Goal: Information Seeking & Learning: Learn about a topic

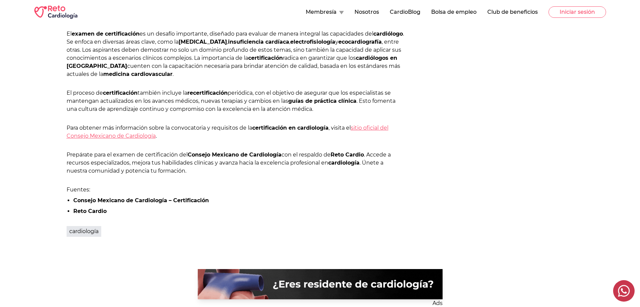
scroll to position [528, 0]
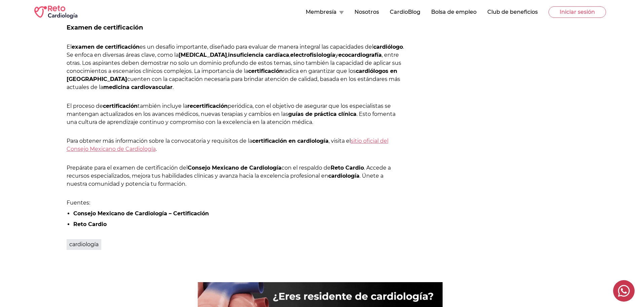
click at [81, 226] on strong "Reto Cardio" at bounding box center [89, 224] width 33 height 6
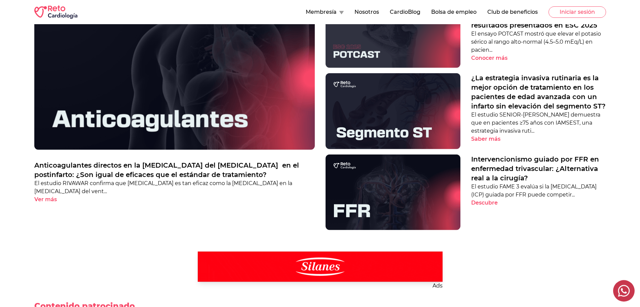
scroll to position [309, 0]
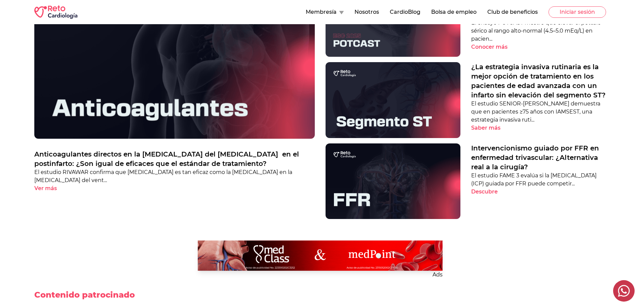
click at [48, 185] on p "Ver más" at bounding box center [45, 189] width 23 height 8
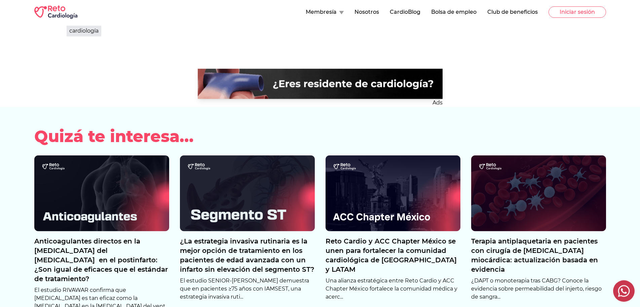
scroll to position [1098, 0]
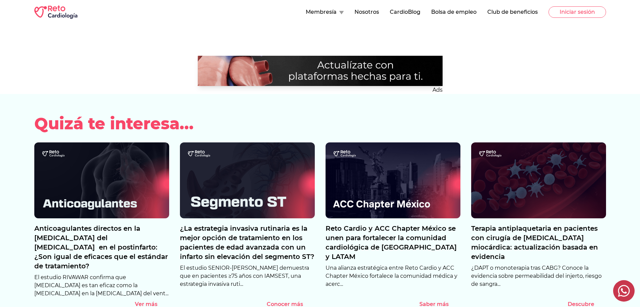
click at [585, 301] on p "Descubre" at bounding box center [581, 305] width 27 height 8
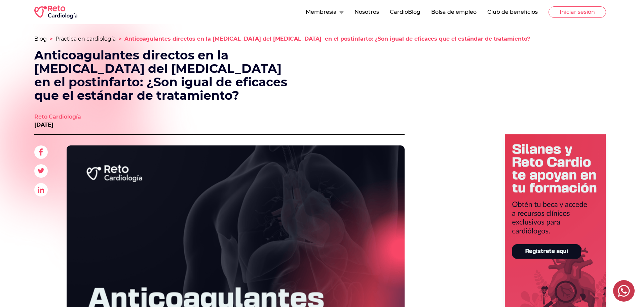
click at [401, 11] on button "CardioBlog" at bounding box center [405, 12] width 31 height 8
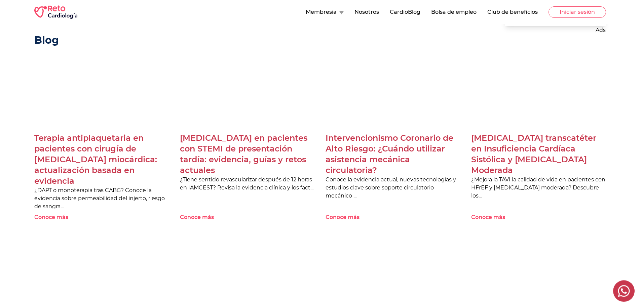
scroll to position [377, 0]
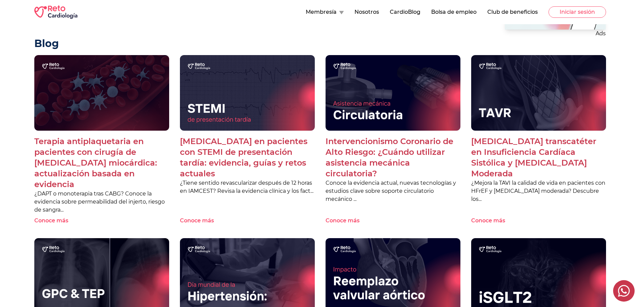
click at [484, 222] on p "Conoce más" at bounding box center [488, 221] width 34 height 8
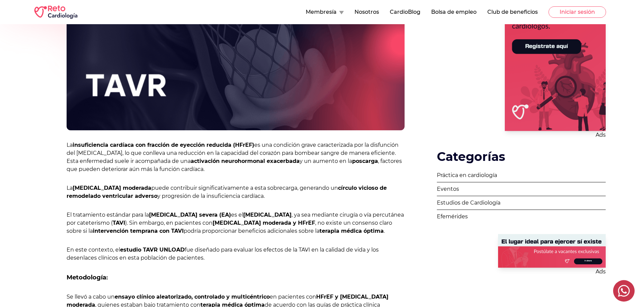
scroll to position [172, 0]
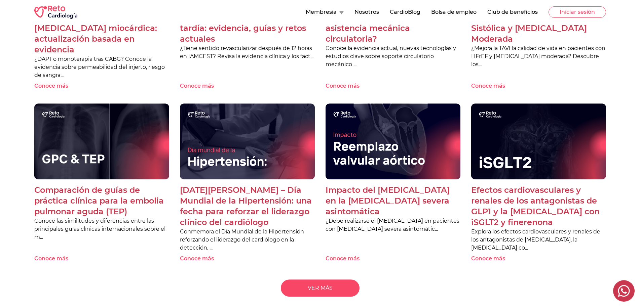
scroll to position [515, 0]
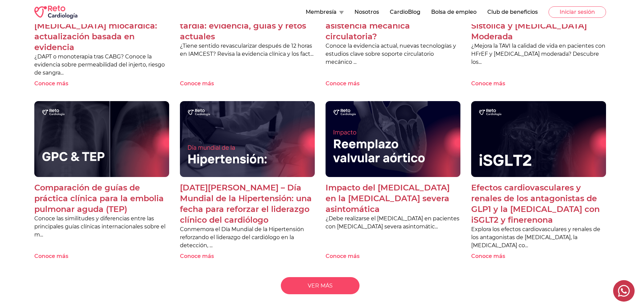
click at [344, 259] on p "Conoce más" at bounding box center [343, 257] width 34 height 8
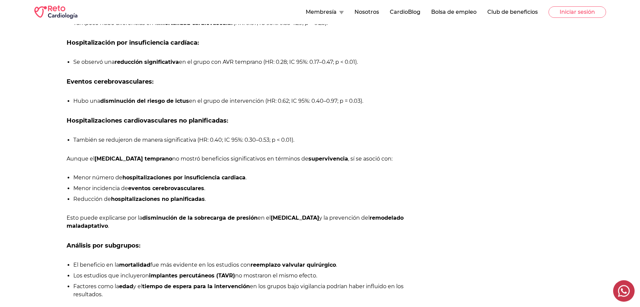
scroll to position [469, 0]
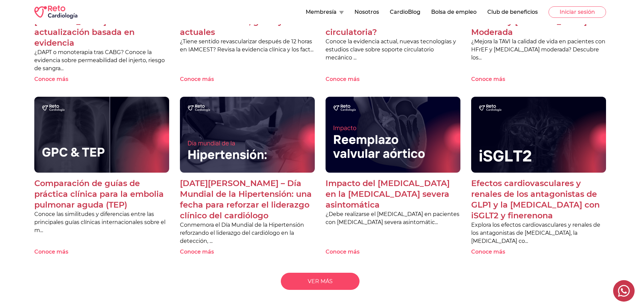
scroll to position [549, 0]
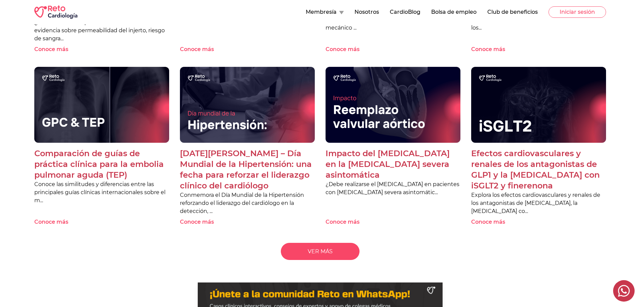
click at [51, 226] on p "Conoce más" at bounding box center [51, 222] width 34 height 8
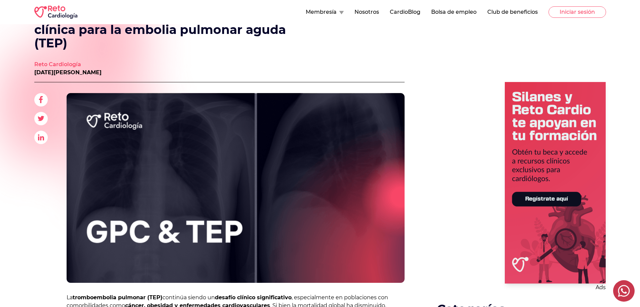
scroll to position [34, 0]
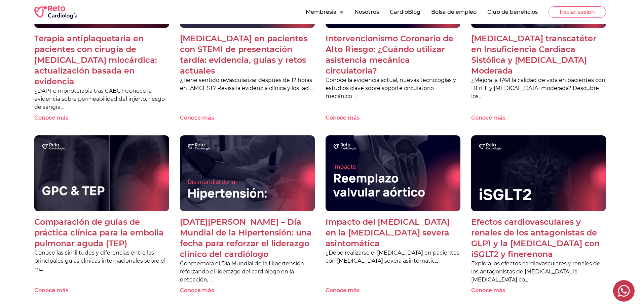
scroll to position [515, 0]
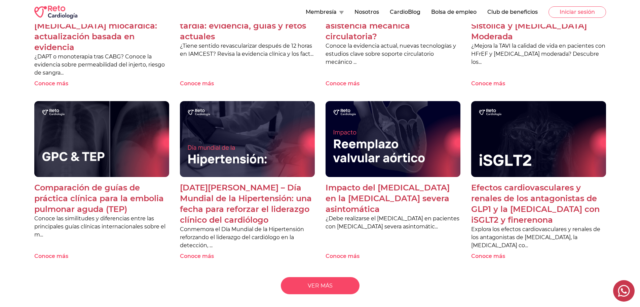
click at [489, 260] on p "Conoce más" at bounding box center [488, 257] width 34 height 8
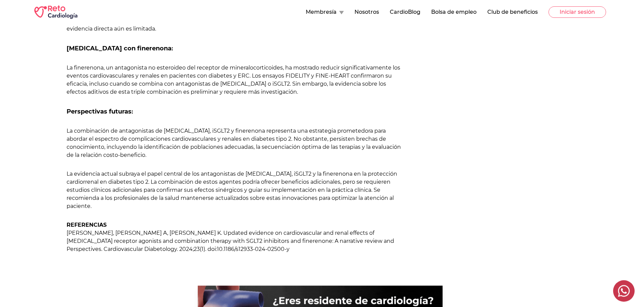
scroll to position [789, 0]
